Goal: Check status: Check status

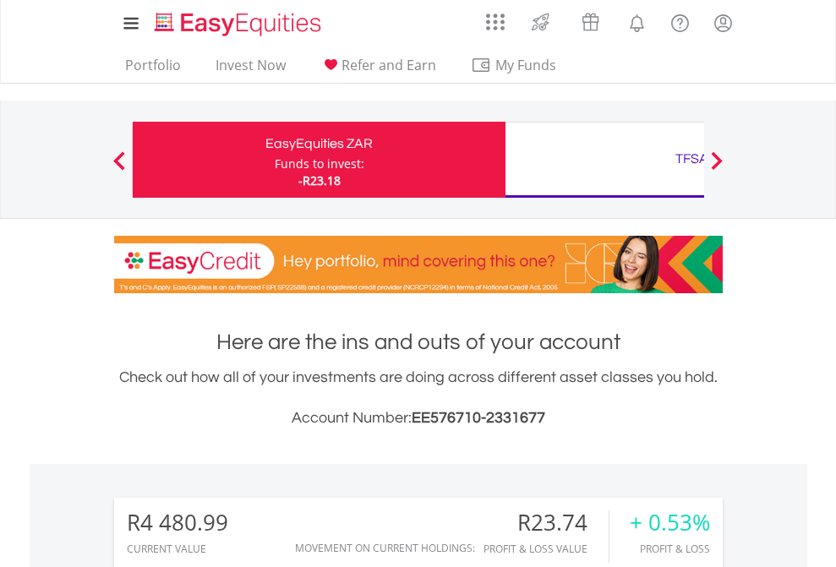
scroll to position [162, 265]
click at [275, 160] on div "Funds to invest:" at bounding box center [320, 163] width 90 height 17
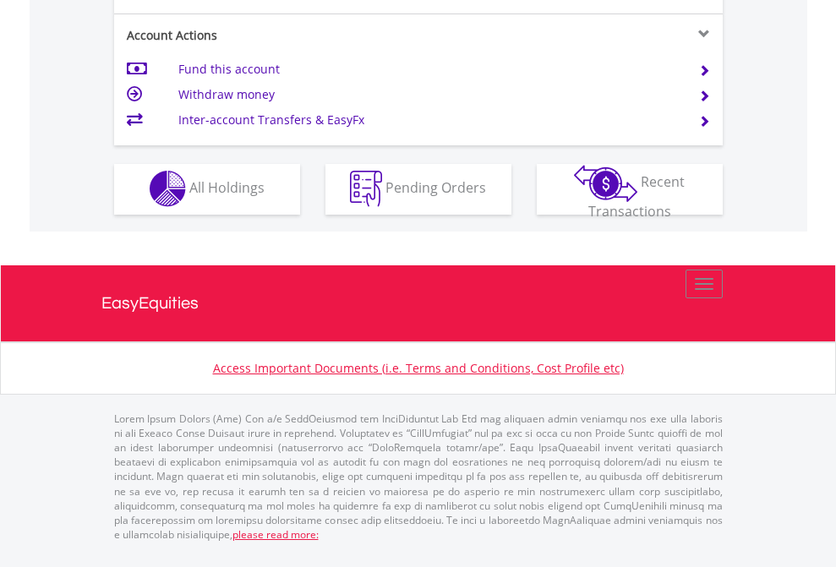
scroll to position [1580, 0]
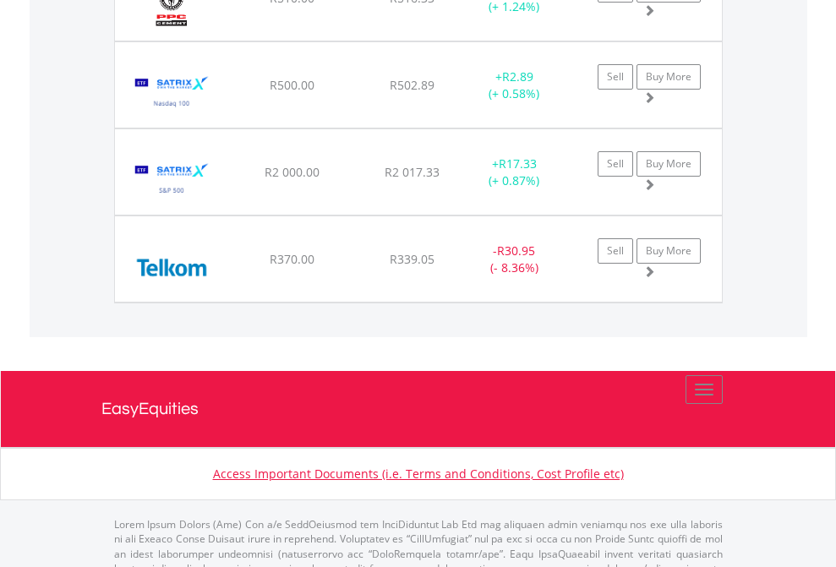
scroll to position [162, 265]
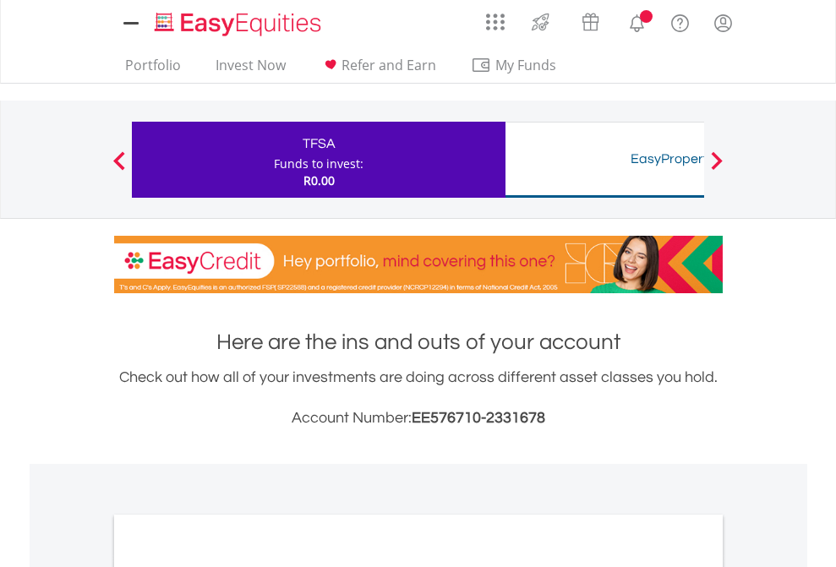
scroll to position [1016, 0]
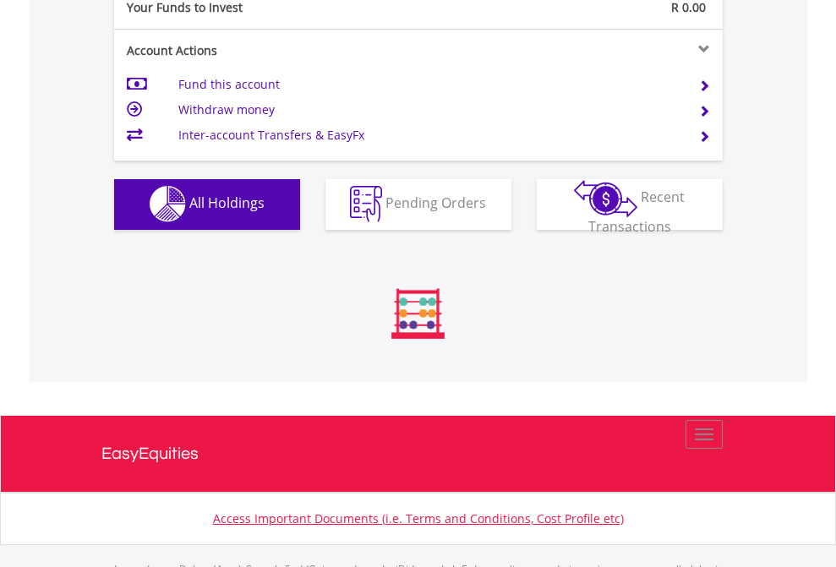
scroll to position [1673, 0]
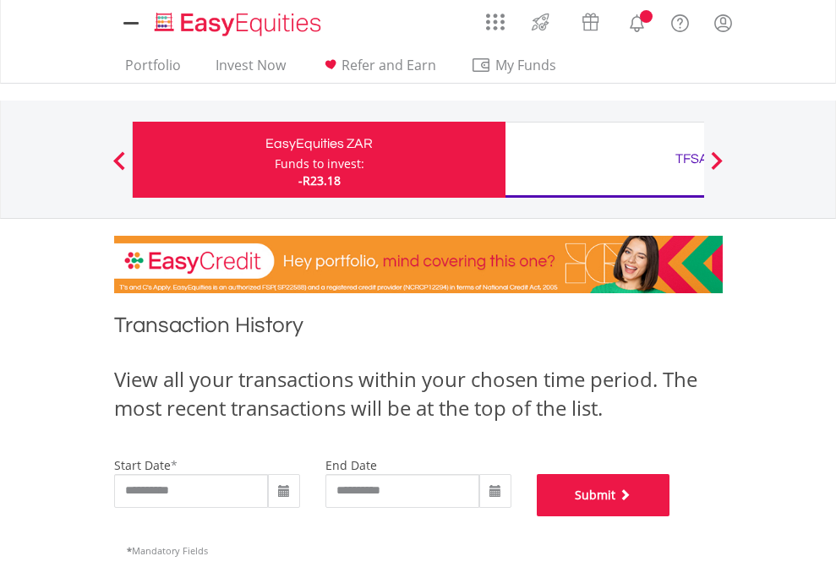
click at [670, 516] on button "Submit" at bounding box center [603, 495] width 133 height 42
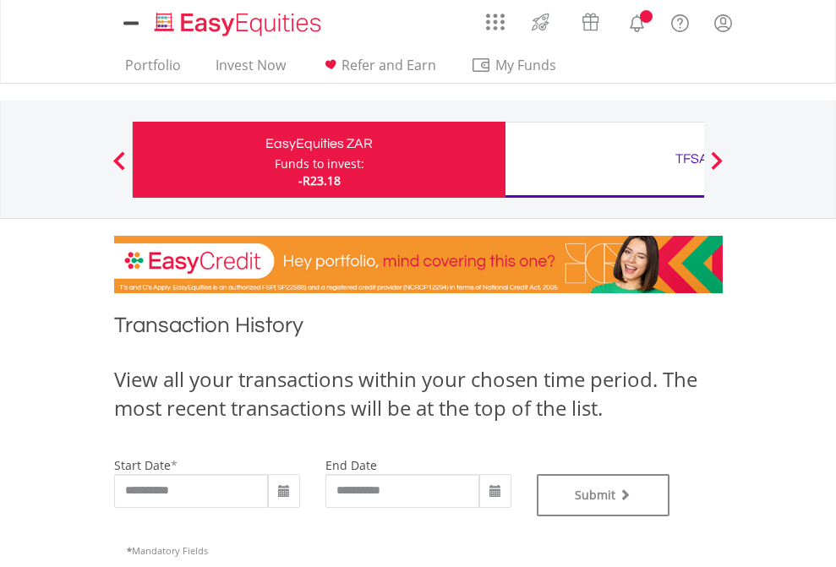
click at [604, 160] on div "TFSA" at bounding box center [691, 159] width 352 height 24
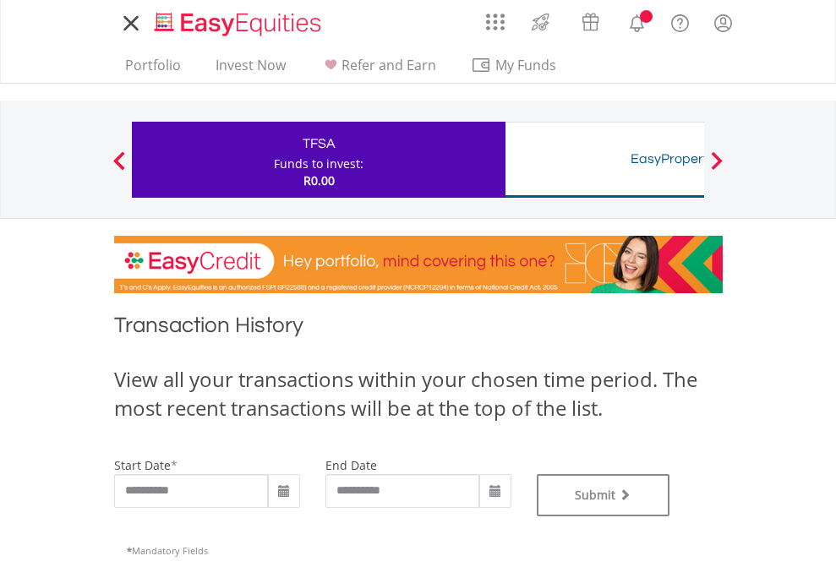
type input "**********"
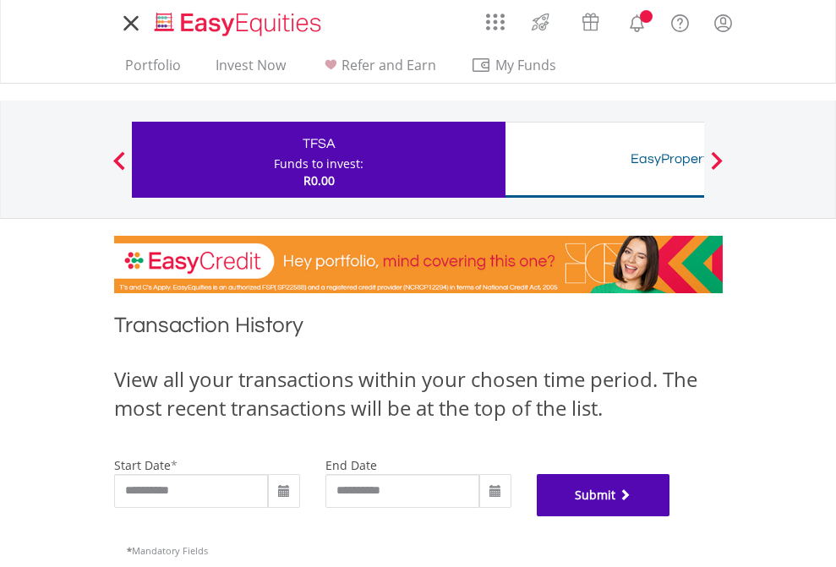
click at [670, 516] on button "Submit" at bounding box center [603, 495] width 133 height 42
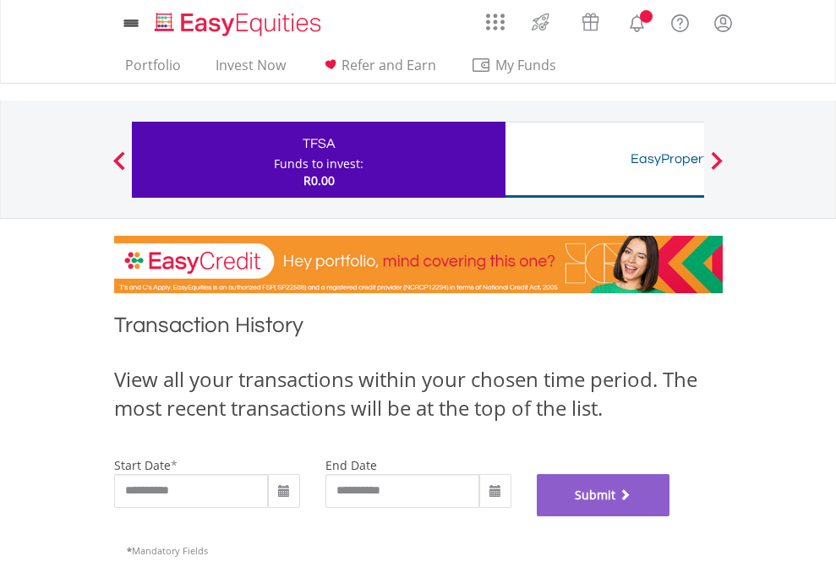
scroll to position [685, 0]
